Goal: Find specific page/section: Find specific page/section

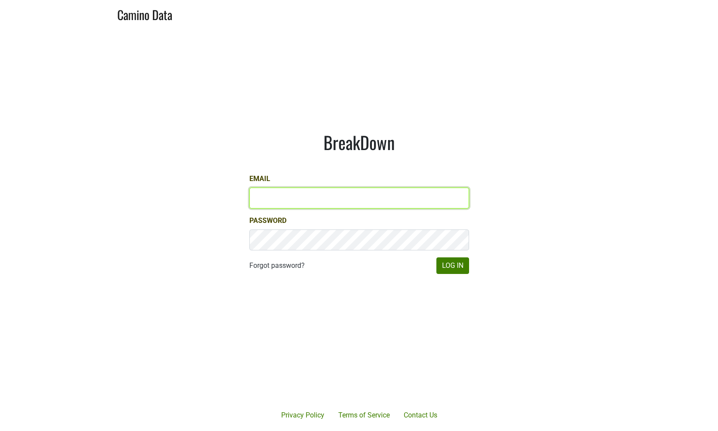
type input "cb@natterjack.com"
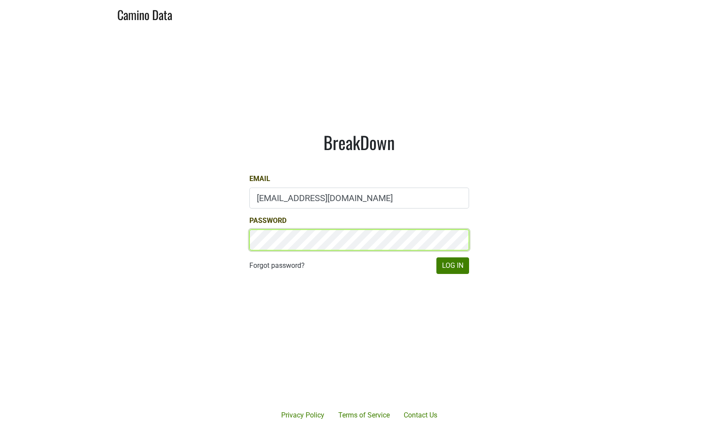
click at [452, 265] on button "Log In" at bounding box center [453, 265] width 33 height 17
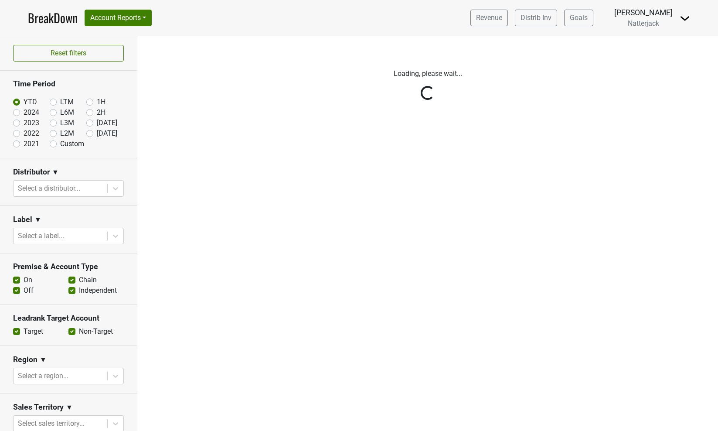
click at [451, 265] on div "Filters Loading, please wait..." at bounding box center [427, 233] width 581 height 395
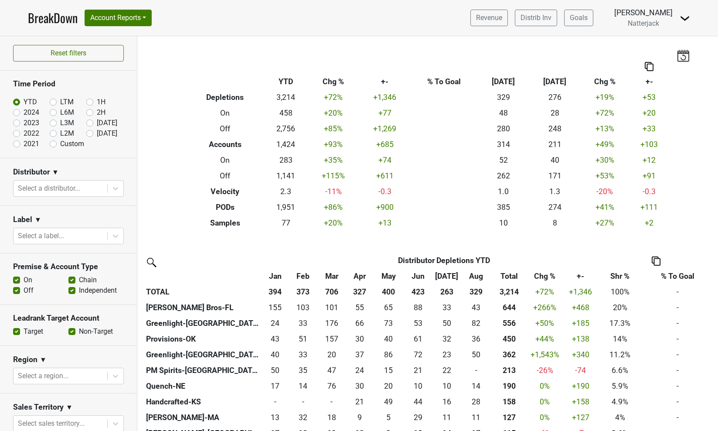
click at [24, 288] on label "Off" at bounding box center [29, 290] width 10 height 10
click at [18, 288] on input "Off" at bounding box center [16, 289] width 7 height 9
checkbox input "false"
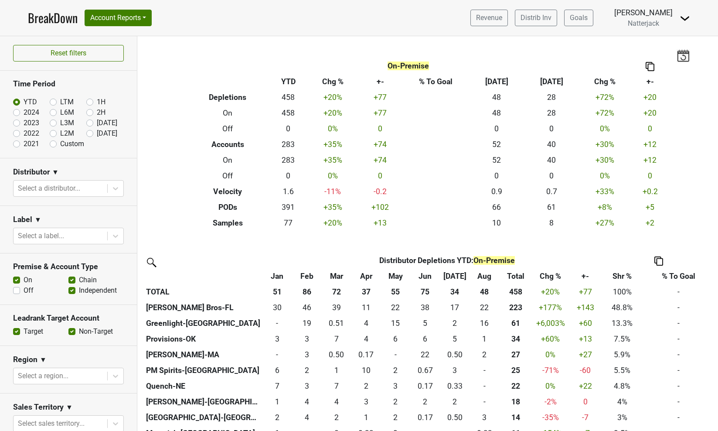
click at [79, 290] on label "Independent" at bounding box center [98, 290] width 38 height 10
click at [73, 290] on input "Independent" at bounding box center [71, 289] width 7 height 9
checkbox input "false"
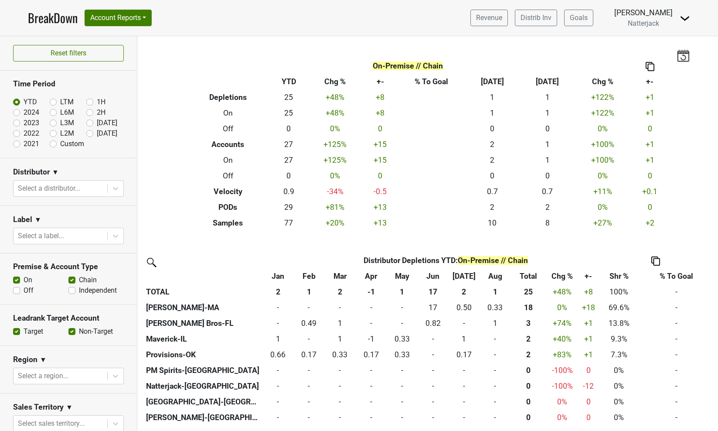
click at [79, 280] on label "Chain" at bounding box center [88, 280] width 18 height 10
click at [72, 280] on input "Chain" at bounding box center [71, 279] width 7 height 9
checkbox input "false"
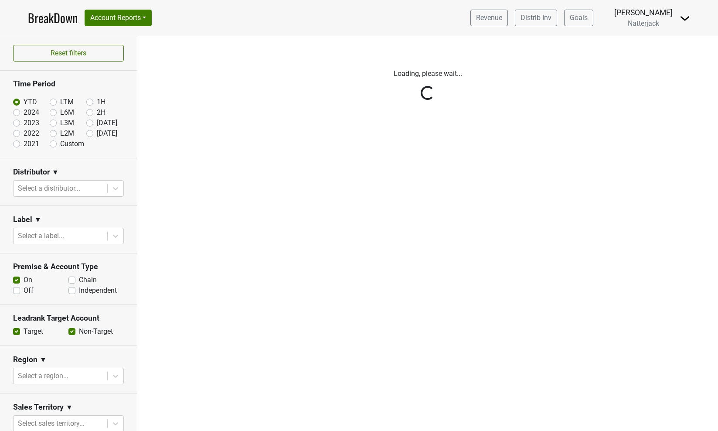
click at [119, 189] on div "Reset filters Time Period YTD LTM 1H 2024 L6M 2H 2023 L3M Aug '25 2022 L2M Sep …" at bounding box center [68, 233] width 137 height 395
click at [116, 188] on div "Reset filters Time Period YTD LTM 1H 2024 L6M 2H 2023 L3M Aug '25 2022 L2M Sep …" at bounding box center [68, 233] width 137 height 395
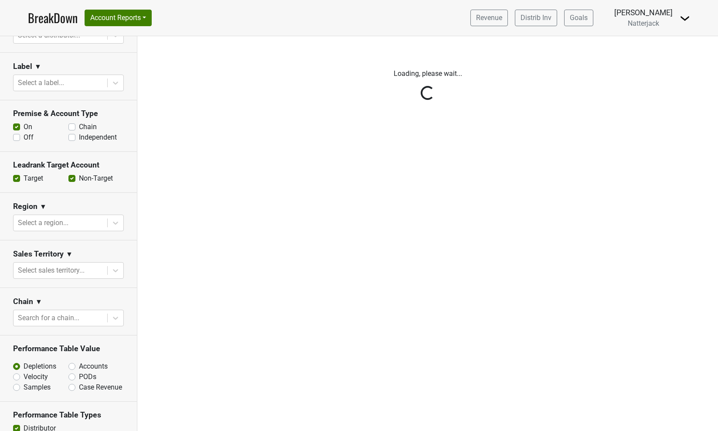
scroll to position [157, 0]
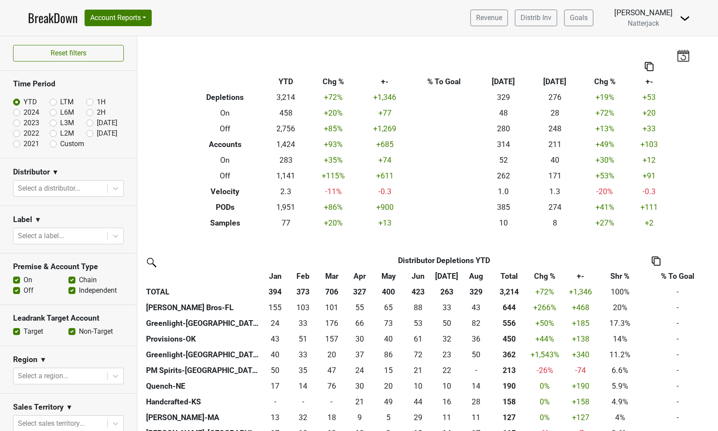
click at [79, 281] on label "Chain" at bounding box center [88, 280] width 18 height 10
click at [71, 281] on input "Chain" at bounding box center [71, 279] width 7 height 9
checkbox input "false"
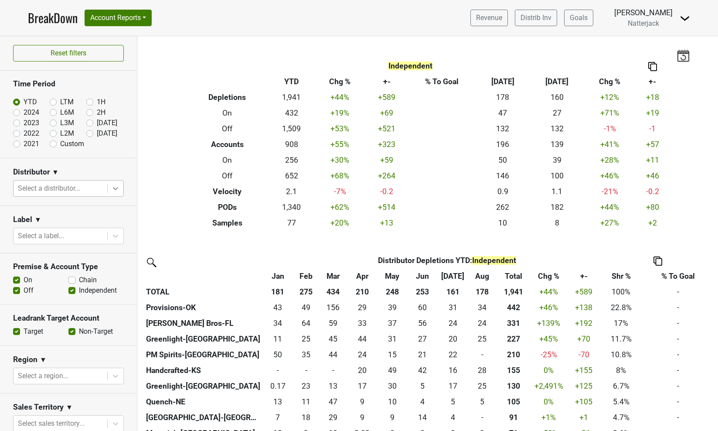
click at [119, 185] on icon at bounding box center [115, 188] width 9 height 9
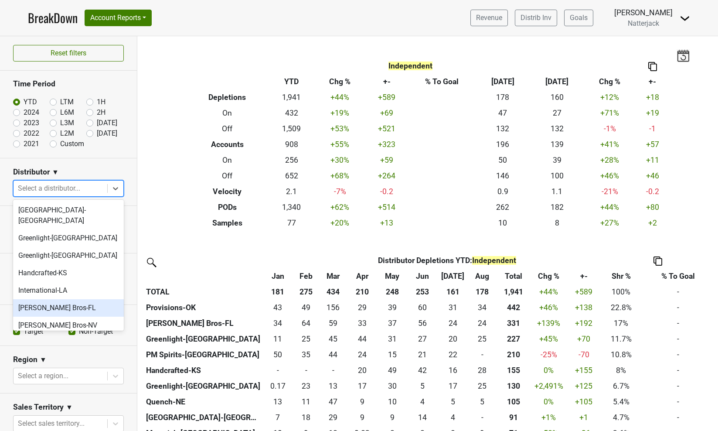
click at [58, 299] on div "Johnson Bros-FL" at bounding box center [68, 307] width 111 height 17
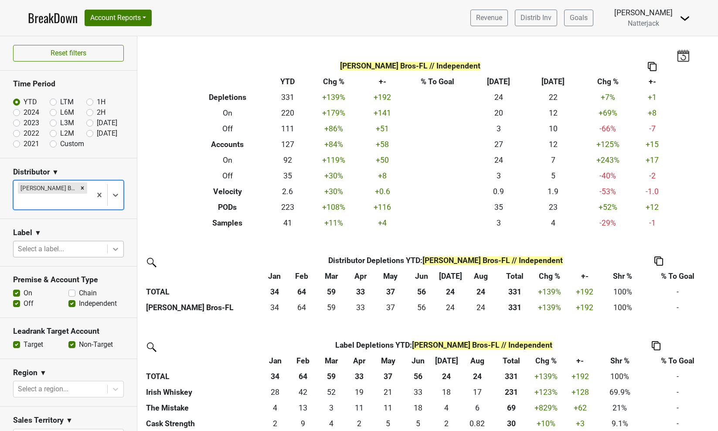
click at [118, 245] on icon at bounding box center [115, 249] width 9 height 9
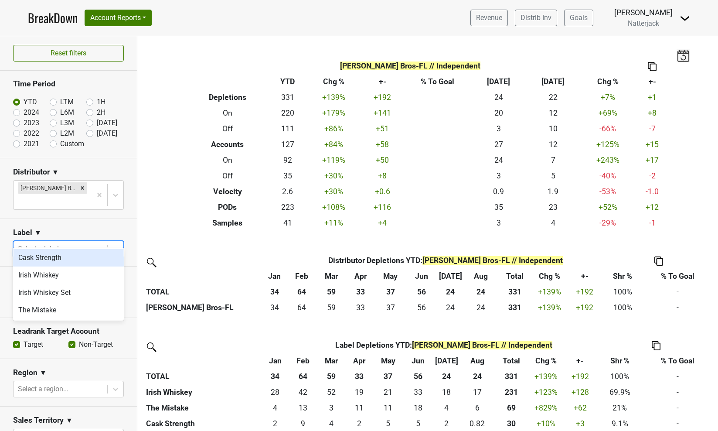
click at [118, 245] on icon at bounding box center [115, 249] width 9 height 9
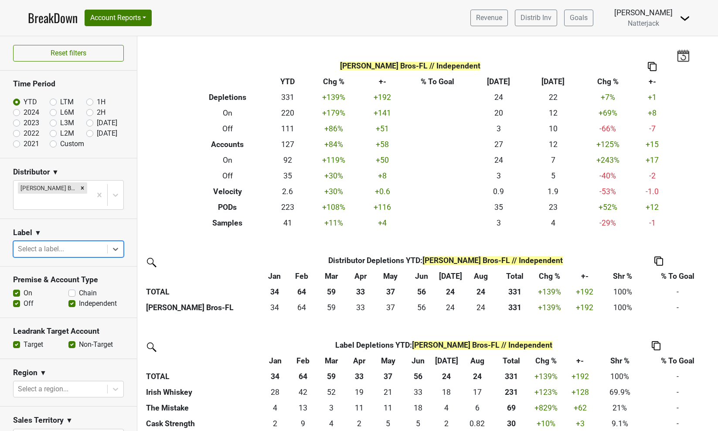
click at [75, 298] on div "Independent" at bounding box center [95, 303] width 55 height 10
click at [79, 298] on label "Independent" at bounding box center [98, 303] width 38 height 10
click at [71, 298] on input "Independent" at bounding box center [71, 302] width 7 height 9
checkbox input "false"
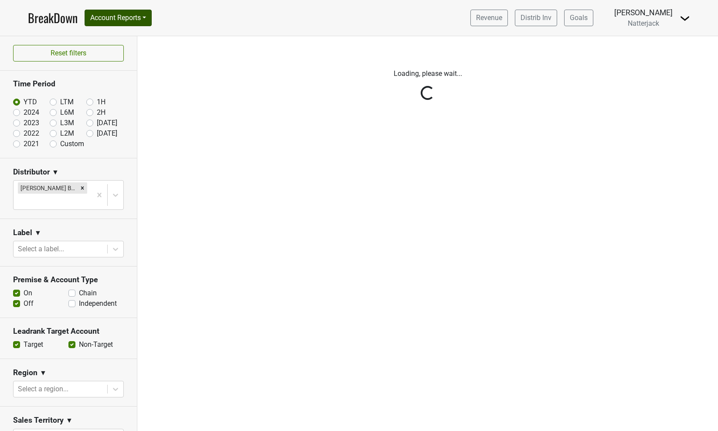
click at [145, 13] on button "Account Reports" at bounding box center [118, 18] width 67 height 17
click at [118, 43] on link "SuperRanker" at bounding box center [123, 38] width 77 height 14
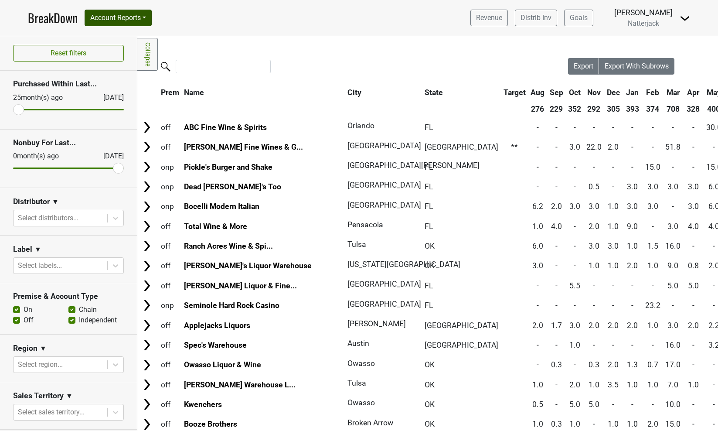
click at [148, 12] on button "Account Reports" at bounding box center [118, 18] width 67 height 17
click at [127, 34] on link "SuperRanker" at bounding box center [123, 38] width 77 height 14
click at [114, 212] on div at bounding box center [116, 218] width 16 height 16
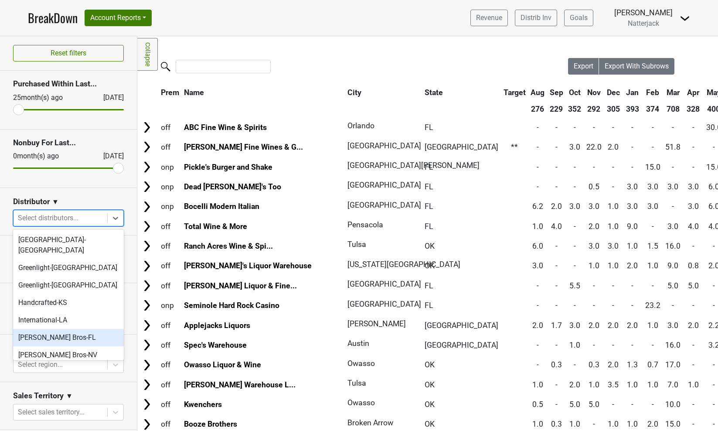
click at [70, 329] on div "[PERSON_NAME] Bros-FL" at bounding box center [68, 337] width 111 height 17
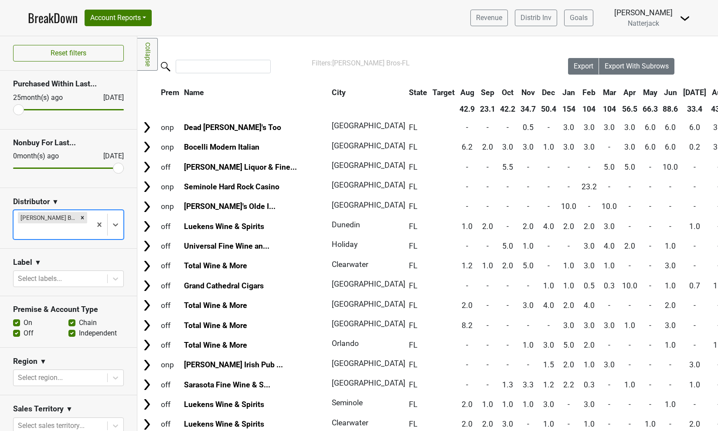
click at [79, 318] on label "Chain" at bounding box center [88, 323] width 18 height 10
click at [75, 318] on input "Chain" at bounding box center [71, 322] width 7 height 9
checkbox input "false"
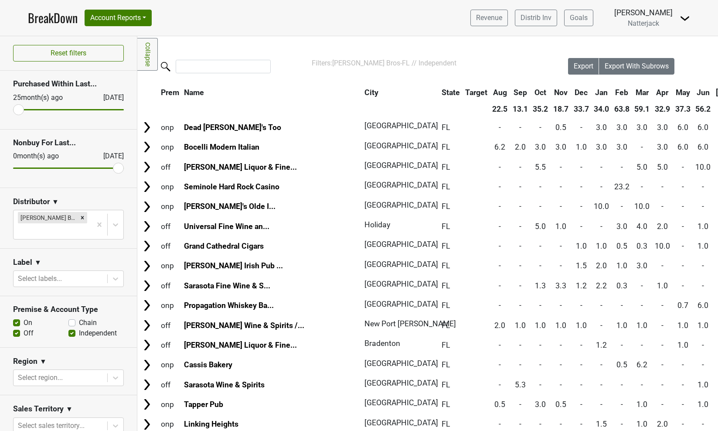
click at [79, 328] on label "Independent" at bounding box center [98, 333] width 38 height 10
click at [74, 328] on input "Independent" at bounding box center [71, 332] width 7 height 9
checkbox input "false"
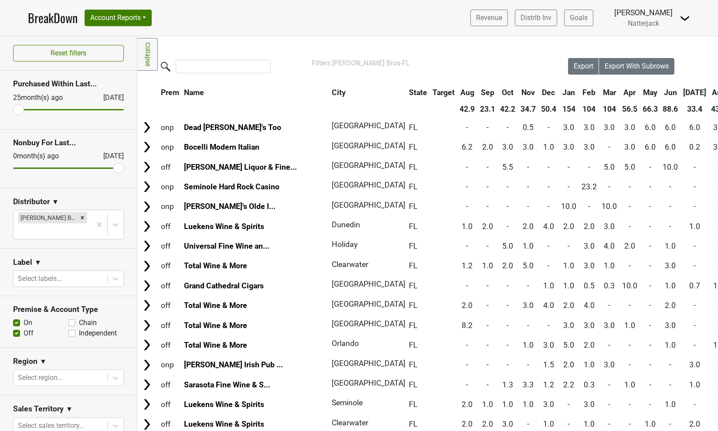
click at [24, 328] on label "Off" at bounding box center [29, 333] width 10 height 10
click at [18, 328] on input "Off" at bounding box center [16, 332] width 7 height 9
checkbox input "false"
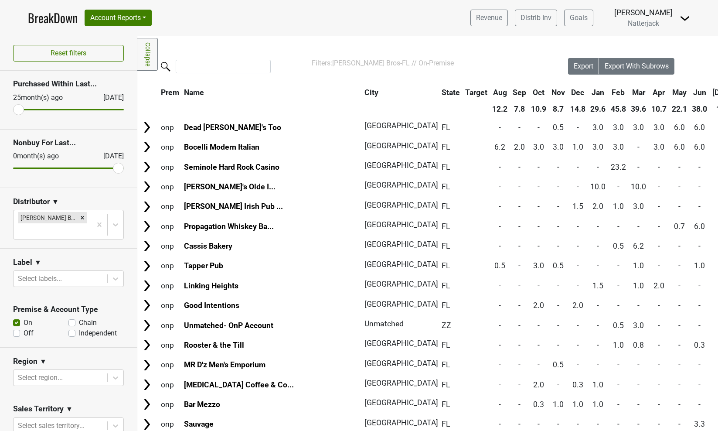
click at [362, 93] on th "City" at bounding box center [398, 93] width 72 height 16
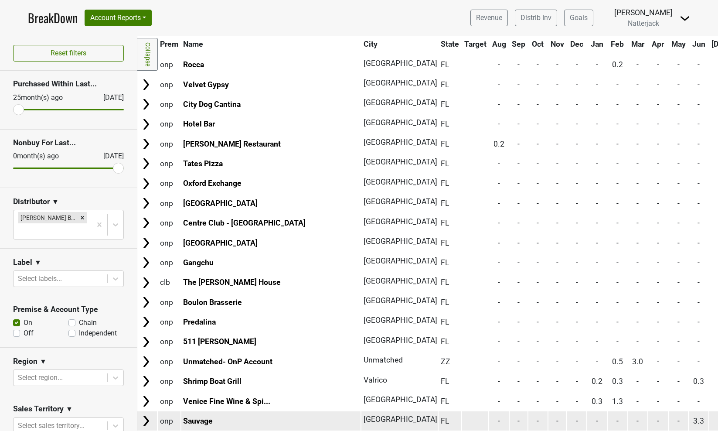
scroll to position [2457, 1]
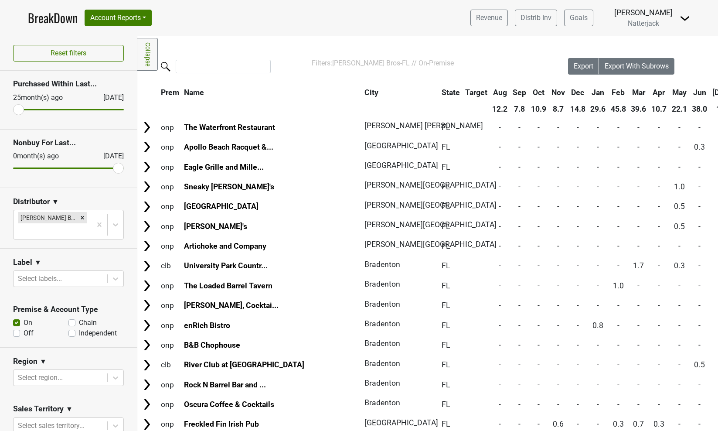
scroll to position [0, 0]
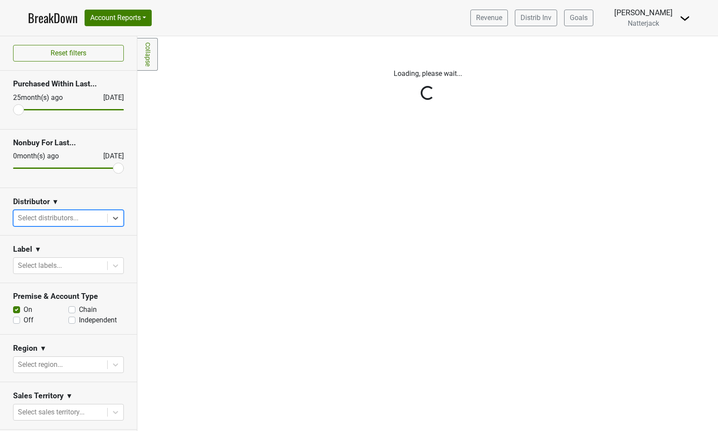
click at [115, 217] on div "Reset filters Purchased Within Last... 25 month(s) ago Sep '25 Nonbuy For Last.…" at bounding box center [68, 233] width 137 height 395
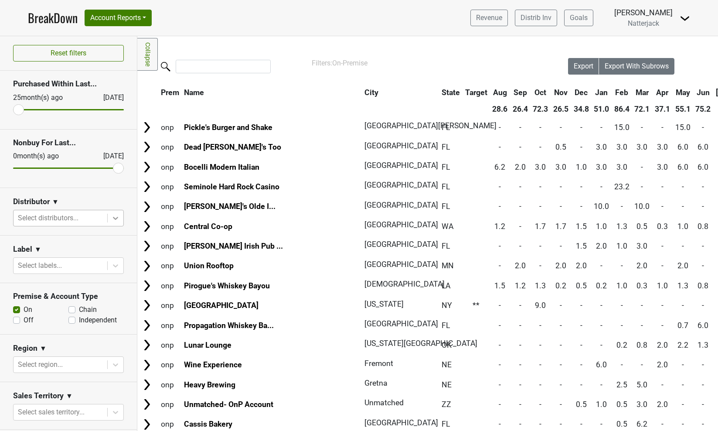
click at [113, 223] on div at bounding box center [116, 218] width 16 height 16
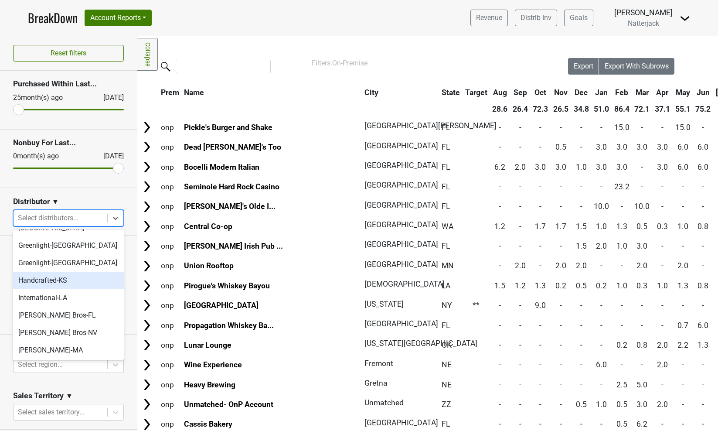
scroll to position [24, 0]
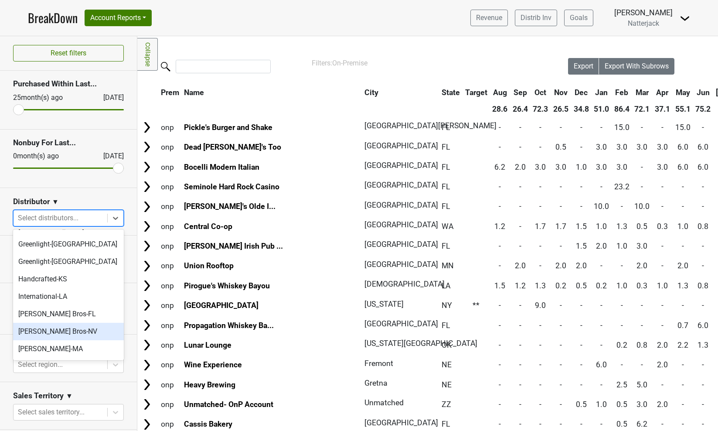
click at [64, 323] on div "[PERSON_NAME] Bros-NV" at bounding box center [68, 331] width 111 height 17
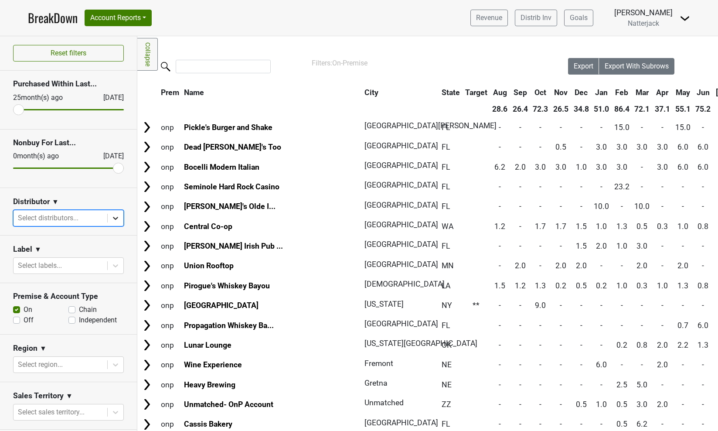
click at [113, 219] on icon at bounding box center [115, 218] width 9 height 9
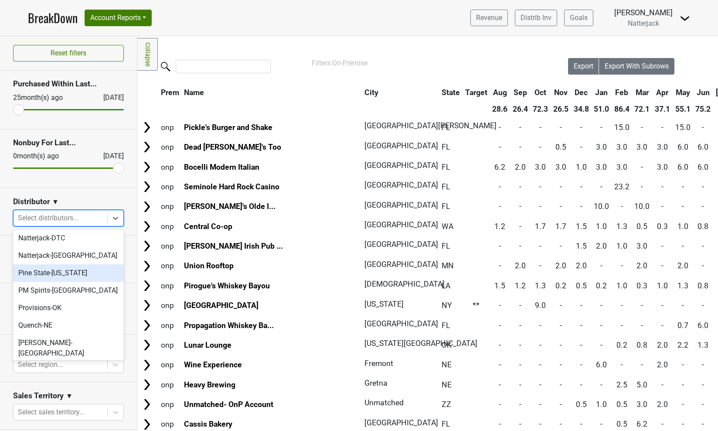
scroll to position [187, 0]
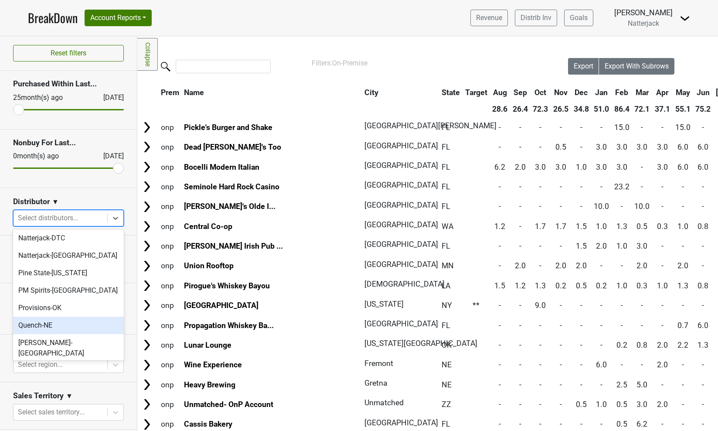
click at [66, 317] on div "Quench-NE" at bounding box center [68, 325] width 111 height 17
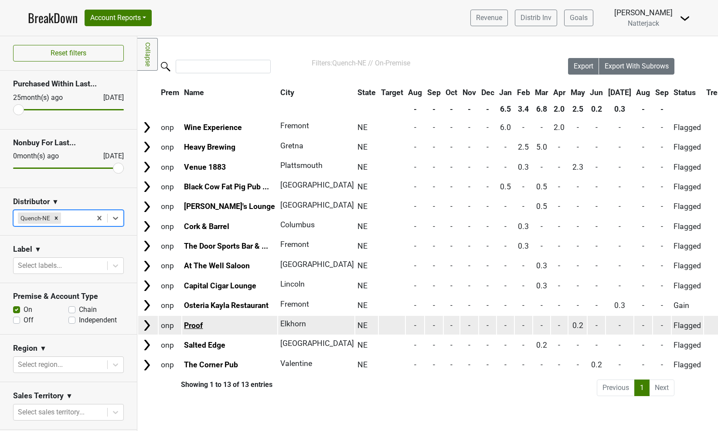
scroll to position [0, 0]
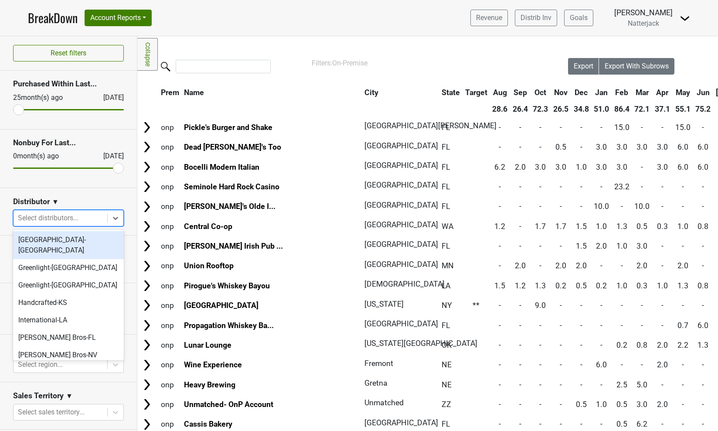
click at [113, 219] on icon at bounding box center [115, 218] width 9 height 9
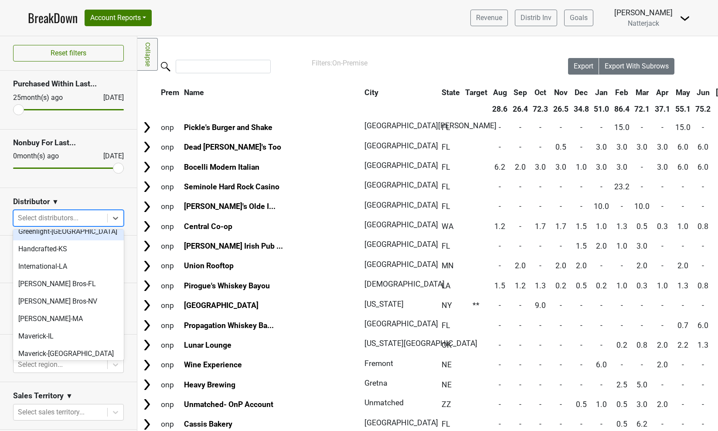
scroll to position [55, 0]
click at [50, 309] on div "[PERSON_NAME]-MA" at bounding box center [68, 317] width 111 height 17
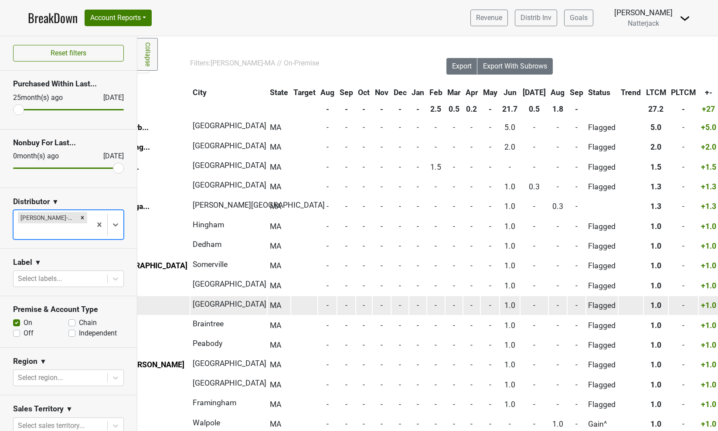
scroll to position [0, 122]
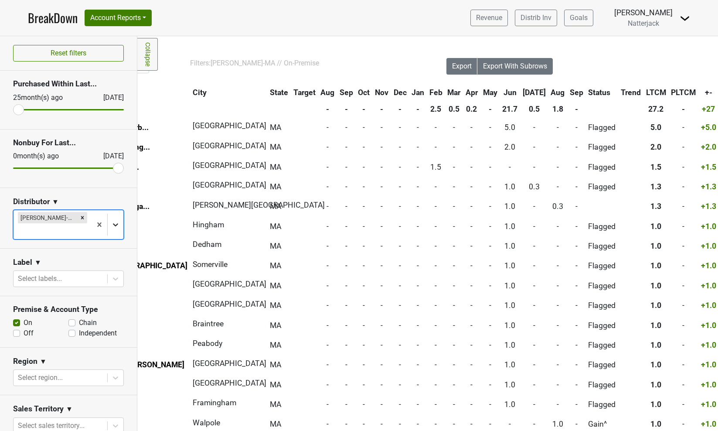
click at [114, 220] on icon at bounding box center [115, 224] width 9 height 9
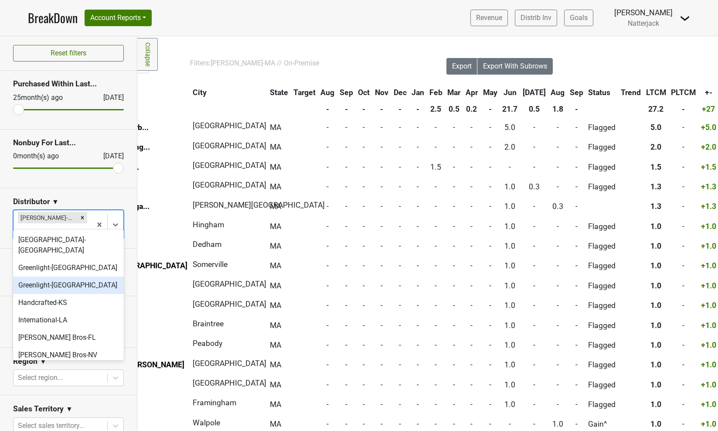
scroll to position [0, 0]
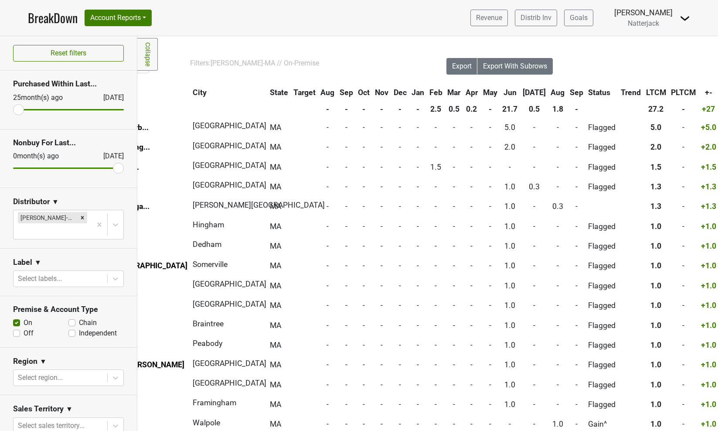
click at [371, 68] on div "Filters: Martignetti-MA // On-Premise" at bounding box center [306, 63] width 232 height 10
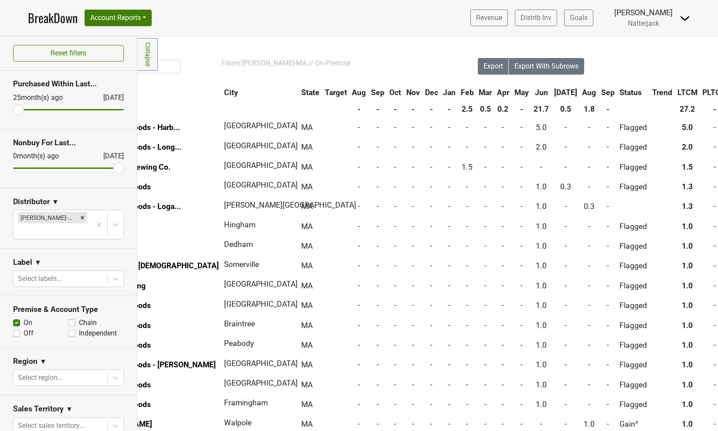
scroll to position [0, 90]
click at [143, 19] on button "Account Reports" at bounding box center [118, 18] width 67 height 17
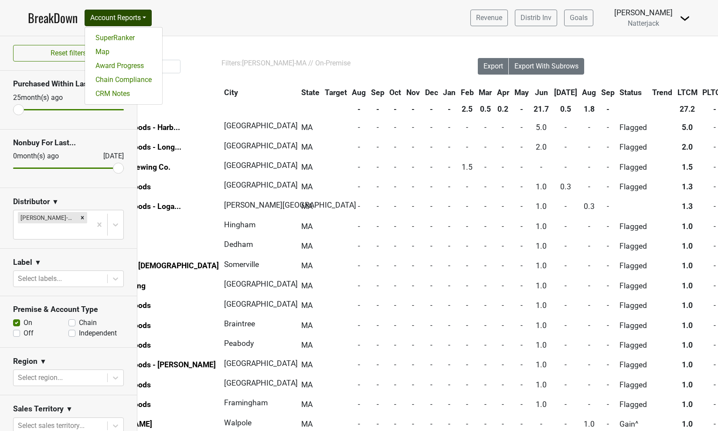
click at [58, 15] on link "BreakDown" at bounding box center [53, 18] width 50 height 18
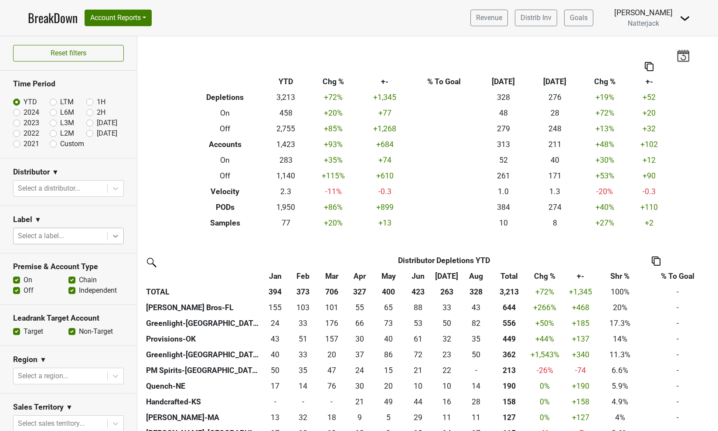
click at [114, 238] on icon at bounding box center [115, 236] width 9 height 9
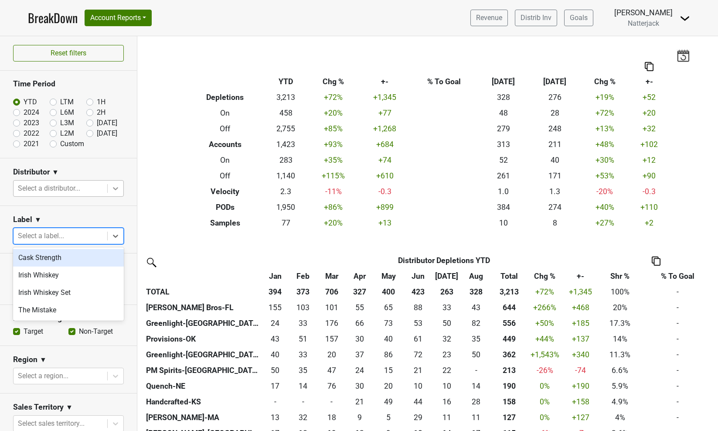
click at [118, 187] on icon at bounding box center [115, 188] width 9 height 9
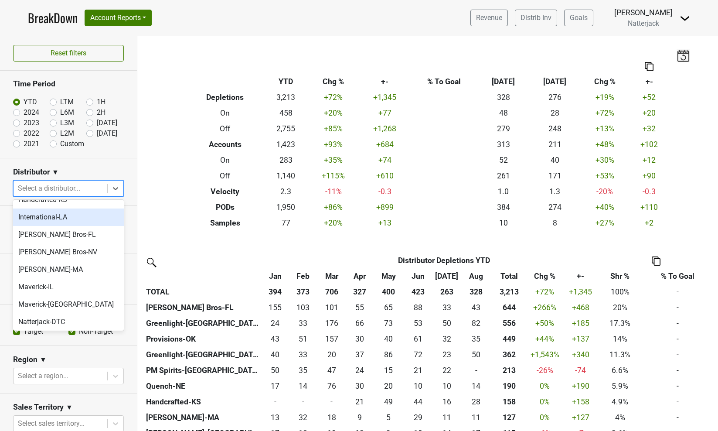
scroll to position [79, 0]
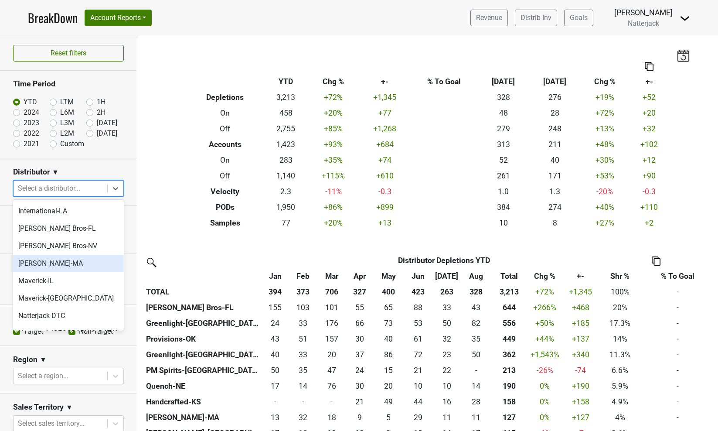
click at [76, 255] on div "[PERSON_NAME]-MA" at bounding box center [68, 263] width 111 height 17
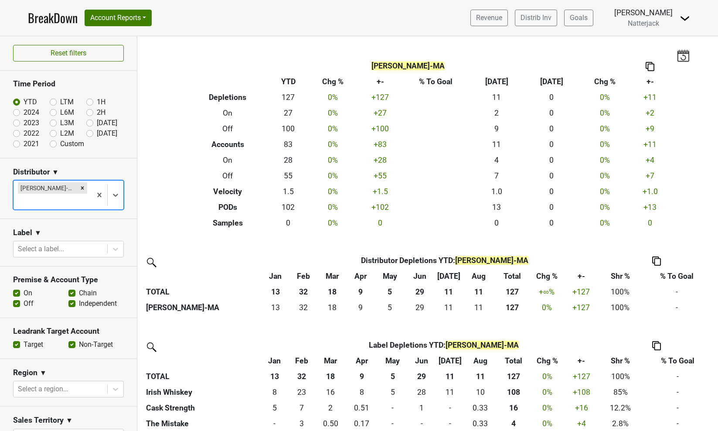
scroll to position [0, 0]
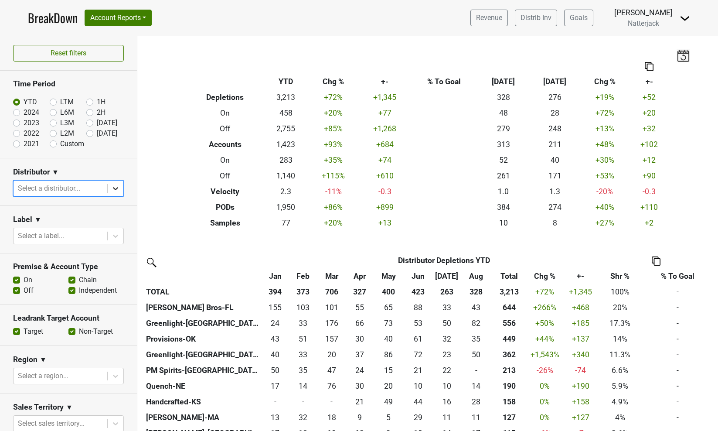
click at [113, 188] on icon at bounding box center [115, 188] width 9 height 9
click at [202, 242] on div "Filters Breakdown Type YTD Chg % +- % To Goal Aug ‘[DATE] Chg % +- Depletions 3…" at bounding box center [427, 233] width 581 height 395
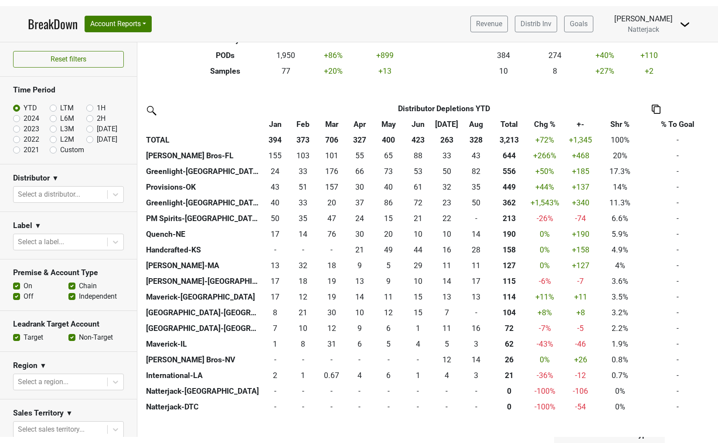
scroll to position [157, 0]
